Goal: Task Accomplishment & Management: Manage account settings

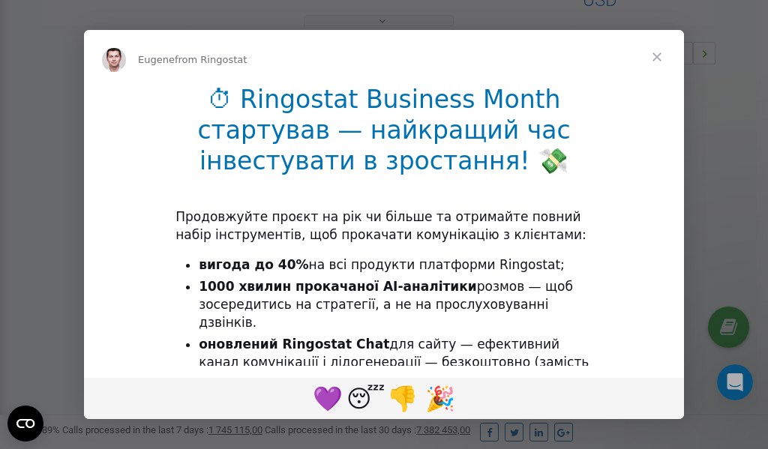
click at [657, 56] on span "Close" at bounding box center [657, 57] width 54 height 54
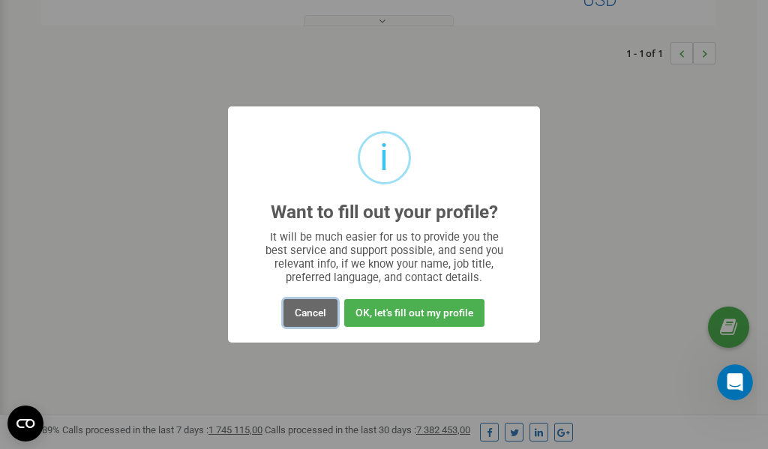
click at [306, 311] on button "Cancel" at bounding box center [311, 313] width 54 height 28
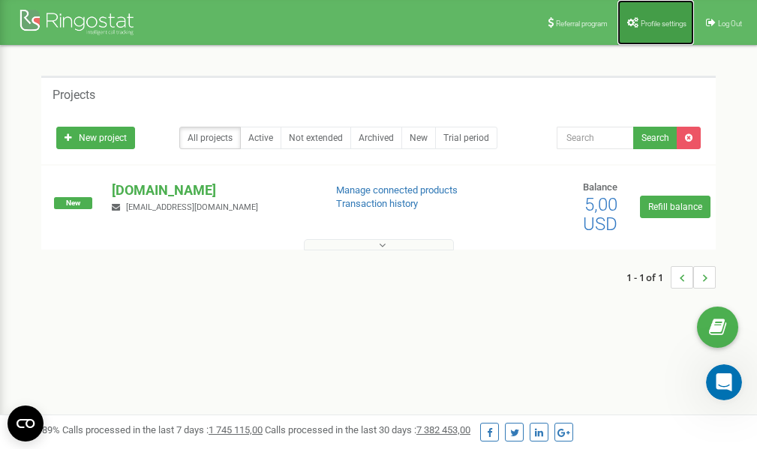
click at [645, 22] on span "Profile settings" at bounding box center [664, 24] width 46 height 8
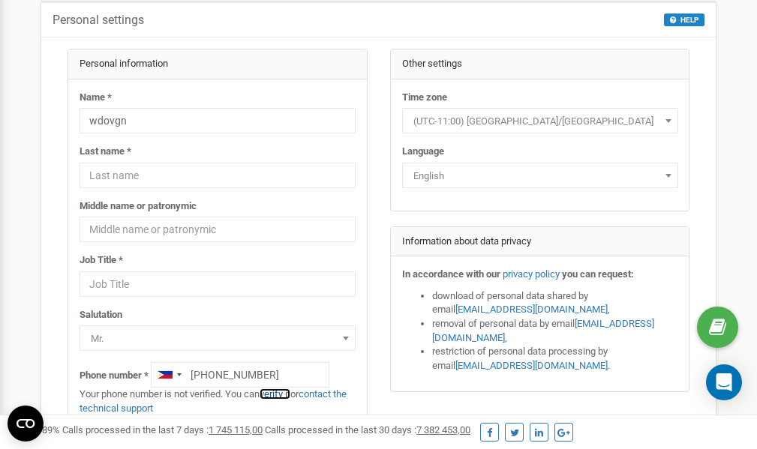
click at [286, 396] on link "verify it" at bounding box center [275, 394] width 31 height 11
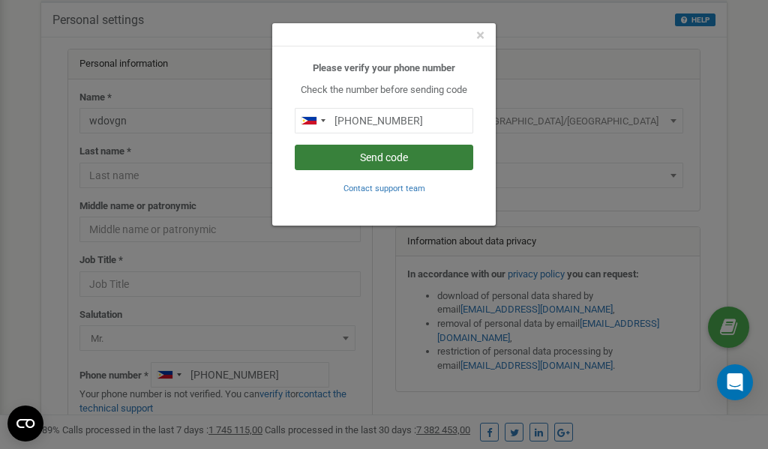
click at [367, 156] on button "Send code" at bounding box center [384, 158] width 179 height 26
